Goal: Information Seeking & Learning: Learn about a topic

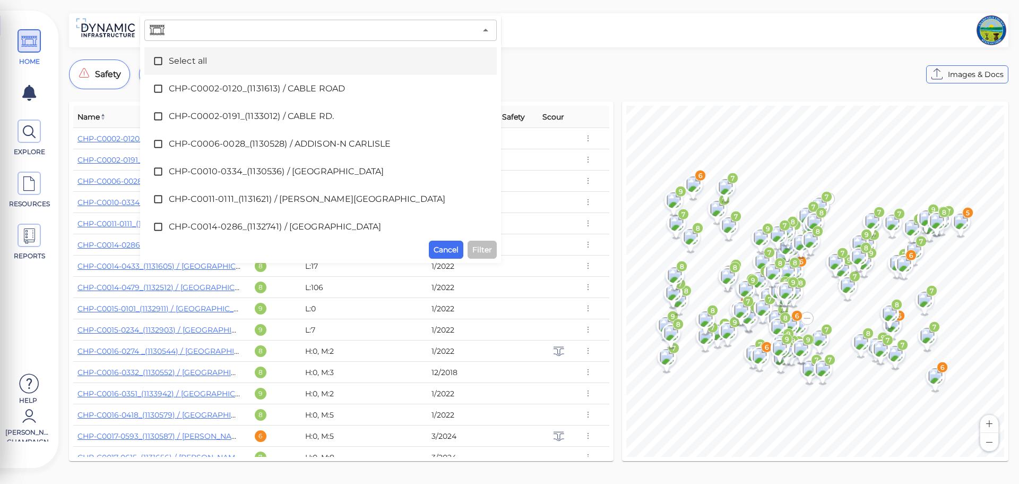
click at [569, 66] on div "Safety Deterioration Newly Analyzed Condition Images & Docs" at bounding box center [539, 74] width 940 height 30
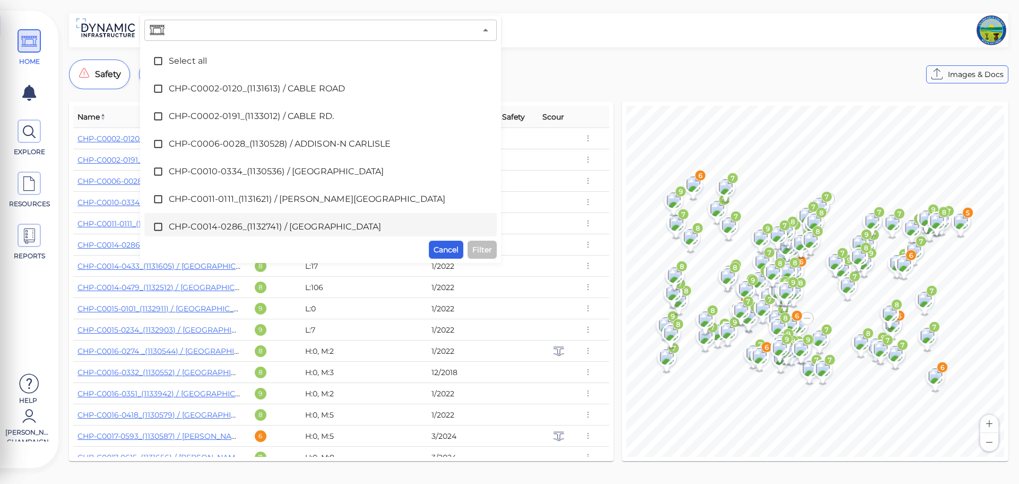
click at [445, 244] on span "Cancel" at bounding box center [446, 249] width 25 height 13
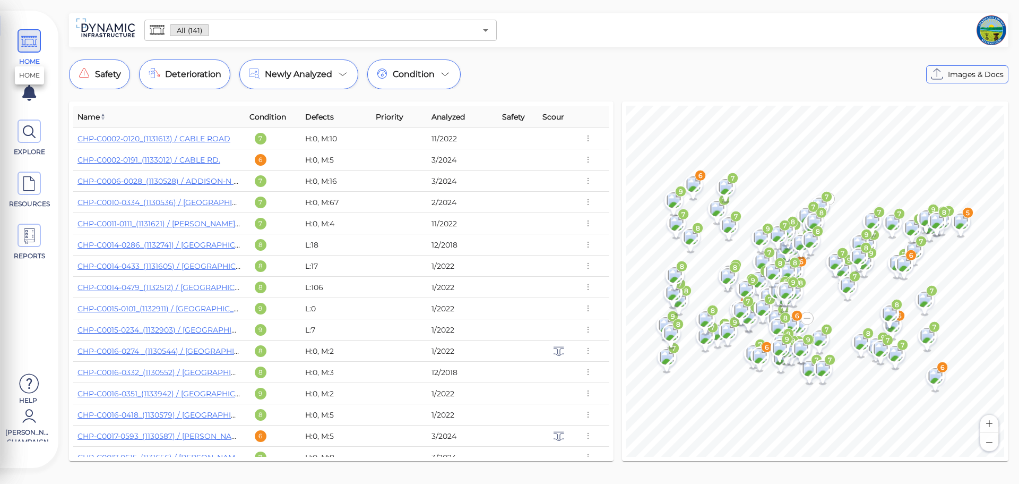
click at [32, 39] on icon at bounding box center [29, 42] width 16 height 24
click at [42, 38] on span "HOME" at bounding box center [29, 47] width 48 height 37
click at [121, 31] on img at bounding box center [105, 27] width 69 height 29
click at [21, 131] on span at bounding box center [29, 130] width 23 height 23
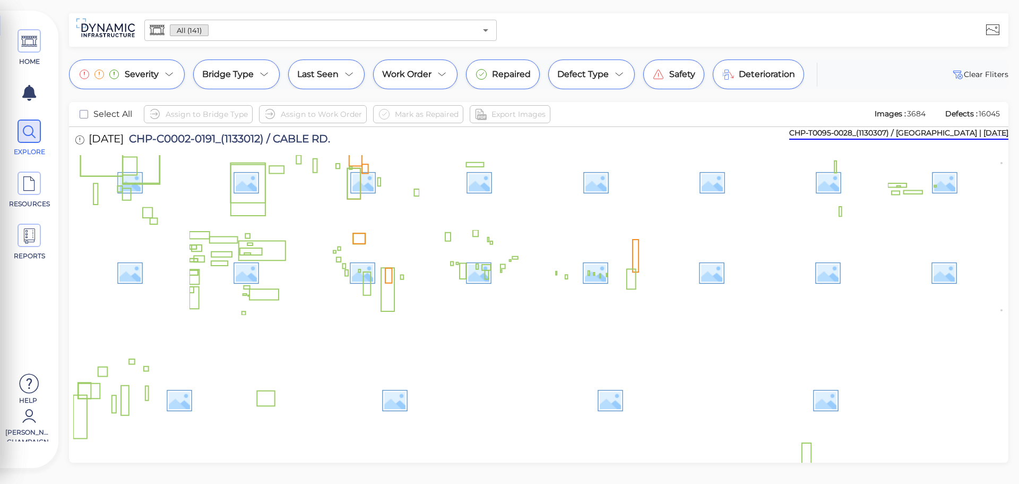
scroll to position [1466, 0]
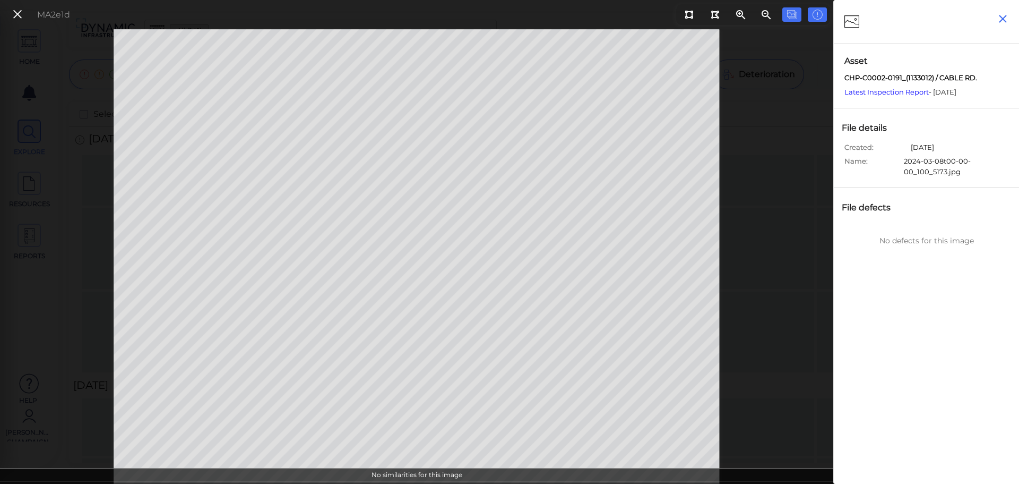
click at [1002, 23] on icon "button" at bounding box center [1003, 18] width 13 height 13
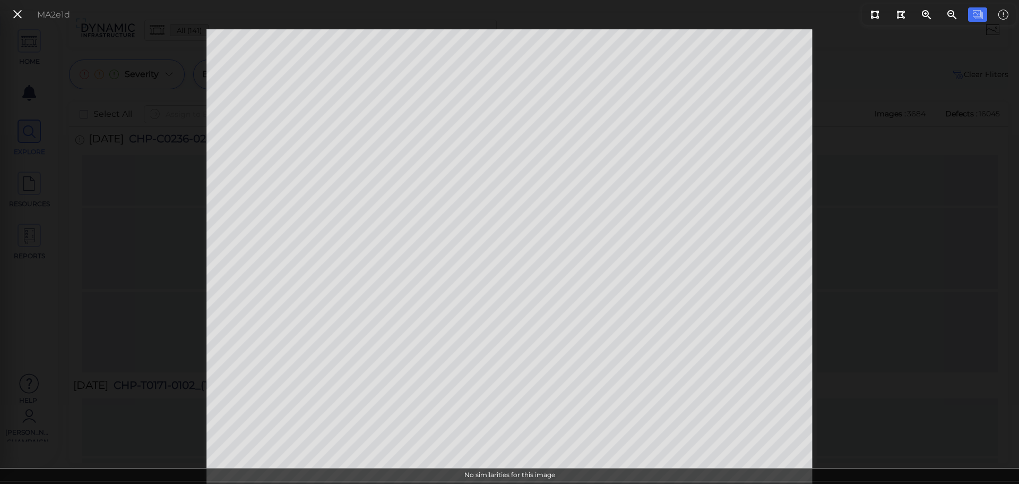
click at [875, 132] on div "MA2e1d" at bounding box center [509, 256] width 1019 height 454
click at [140, 202] on div "MA2e1d" at bounding box center [509, 256] width 1019 height 454
click at [11, 10] on button at bounding box center [17, 14] width 18 height 15
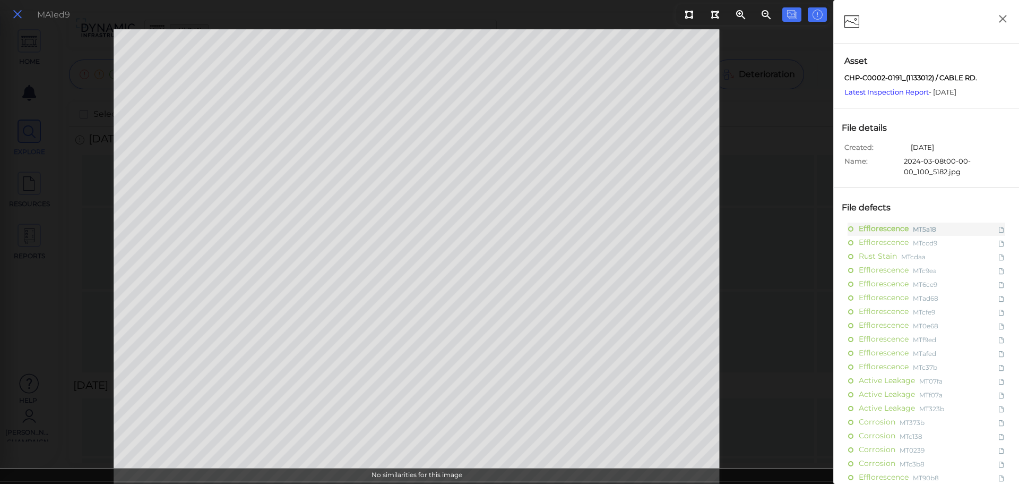
click at [15, 11] on icon at bounding box center [18, 14] width 12 height 14
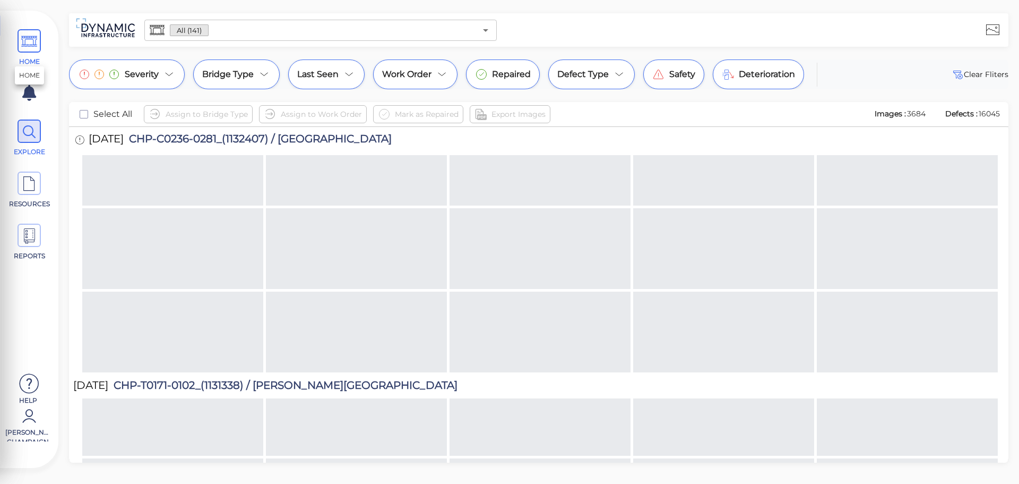
click at [32, 45] on icon at bounding box center [29, 42] width 16 height 24
